Goal: Task Accomplishment & Management: Complete application form

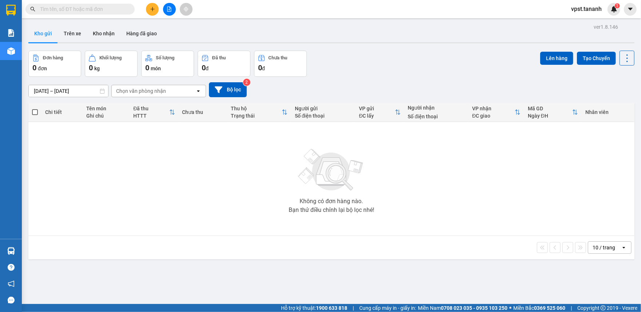
click at [153, 11] on icon "plus" at bounding box center [152, 9] width 5 height 5
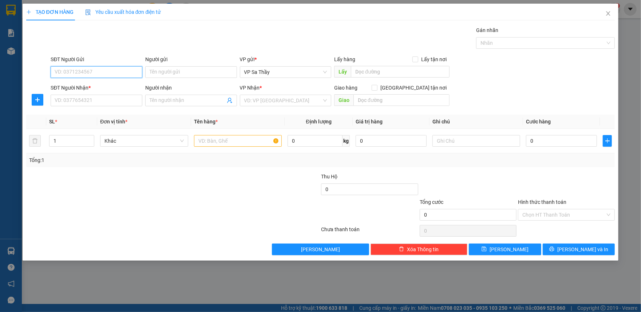
click at [84, 73] on input "SĐT Người Gửi" at bounding box center [97, 72] width 92 height 12
type input "0397350397"
click at [199, 72] on input "Người gửi" at bounding box center [191, 72] width 92 height 12
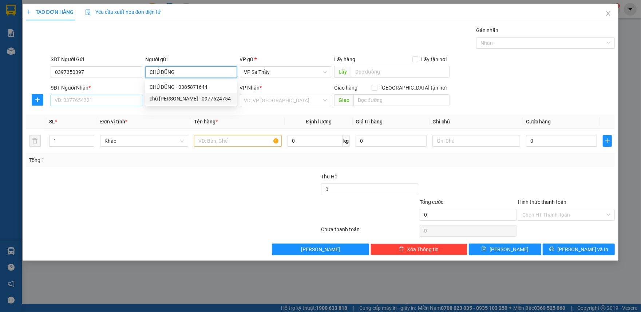
type input "CHÚ DŨNG"
click at [100, 101] on input "SĐT Người Nhận *" at bounding box center [97, 101] width 92 height 12
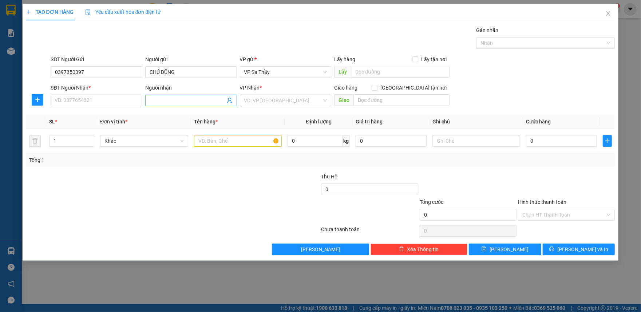
click at [190, 102] on input "Người nhận" at bounding box center [188, 100] width 76 height 8
click at [609, 12] on icon "close" at bounding box center [608, 14] width 6 height 6
